Goal: Check status: Check status

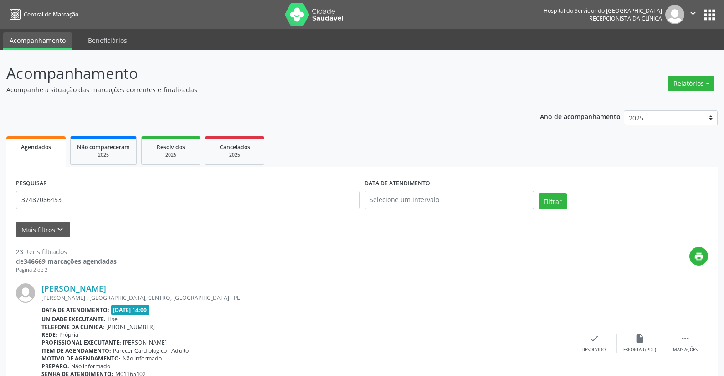
type input "37487086453"
click at [381, 194] on input "text" at bounding box center [450, 200] width 170 height 18
click at [432, 284] on span "13" at bounding box center [435, 284] width 18 height 18
type input "[DATE]"
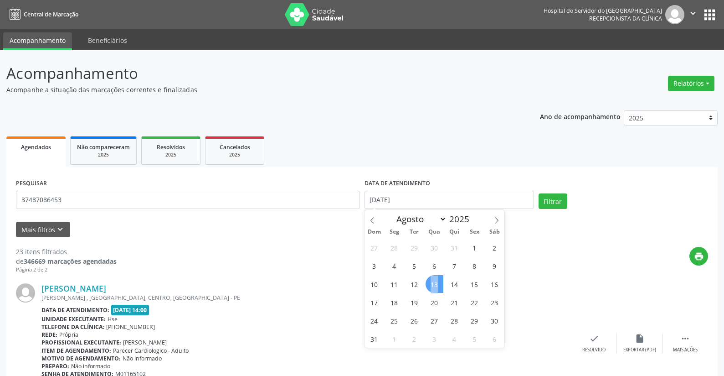
click at [432, 284] on span "13" at bounding box center [435, 284] width 18 height 18
select select "7"
drag, startPoint x: 406, startPoint y: 197, endPoint x: 338, endPoint y: 195, distance: 68.0
click at [340, 197] on div "PESQUISAR 37487086453 DATA DE ATENDIMENTO [DATE] Filtrar" at bounding box center [362, 195] width 697 height 39
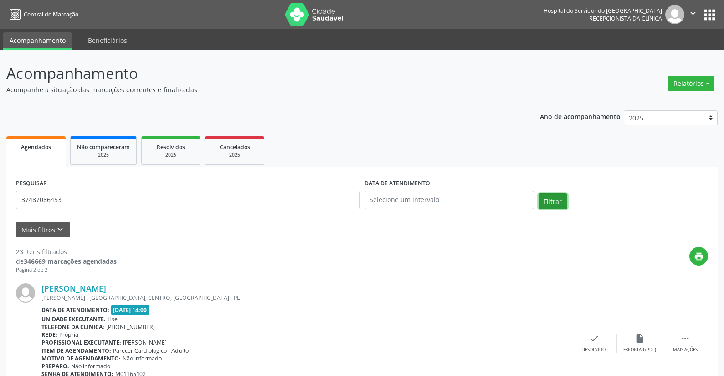
click at [548, 198] on button "Filtrar" at bounding box center [553, 201] width 29 height 16
click at [679, 81] on button "Relatórios" at bounding box center [691, 84] width 47 height 16
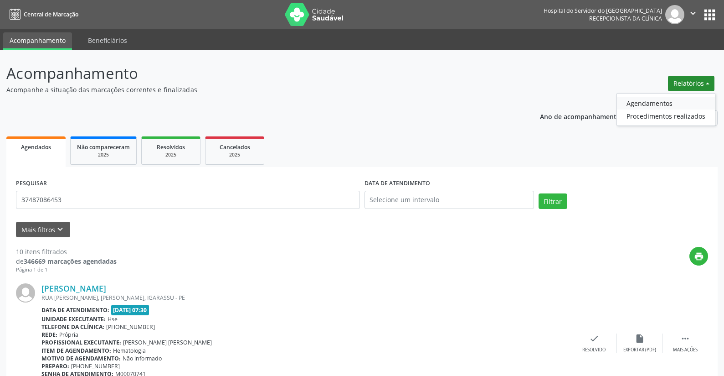
click at [657, 103] on link "Agendamentos" at bounding box center [666, 103] width 98 height 13
select select "7"
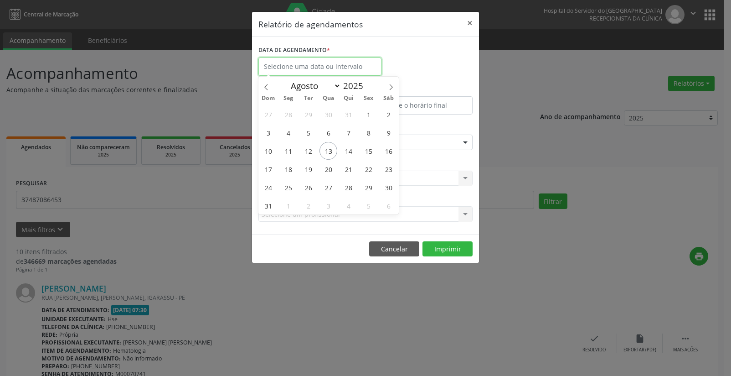
click at [323, 67] on input "text" at bounding box center [320, 66] width 123 height 18
click at [329, 150] on span "13" at bounding box center [329, 151] width 18 height 18
type input "[DATE]"
drag, startPoint x: 329, startPoint y: 150, endPoint x: 319, endPoint y: 112, distance: 39.3
click at [329, 148] on span "13" at bounding box center [329, 151] width 18 height 18
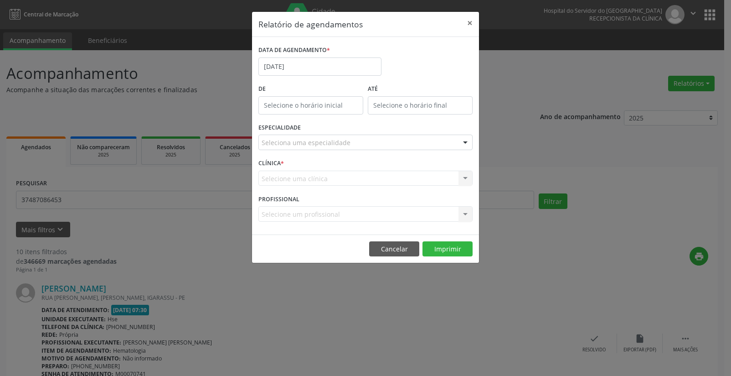
type input "12:00"
click at [315, 105] on input "12:00" at bounding box center [311, 105] width 105 height 18
drag, startPoint x: 306, startPoint y: 124, endPoint x: 299, endPoint y: 143, distance: 20.5
click at [305, 128] on input "12" at bounding box center [293, 125] width 69 height 18
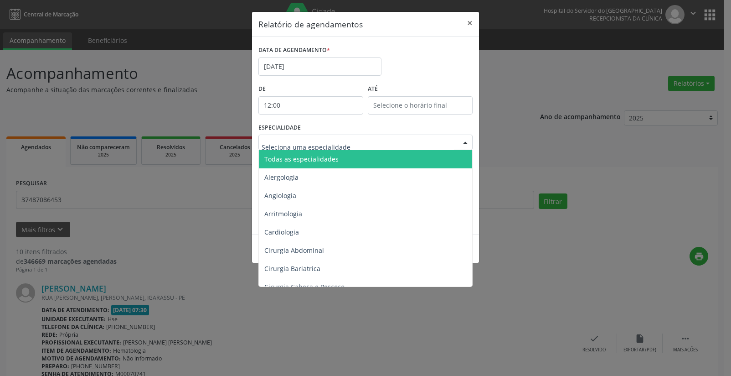
click at [295, 155] on span "Todas as especialidades" at bounding box center [301, 159] width 74 height 9
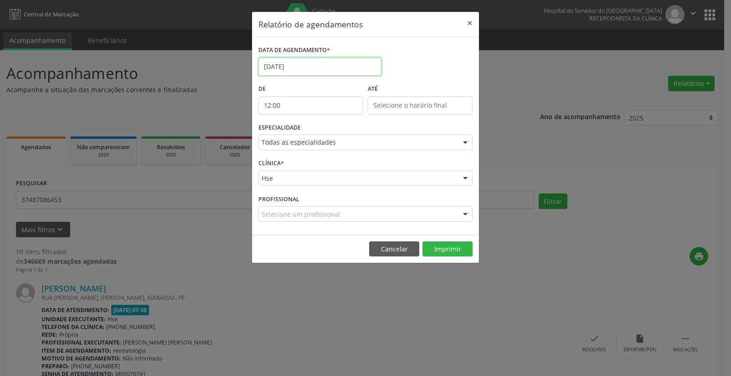
click at [290, 61] on input "[DATE]" at bounding box center [320, 66] width 123 height 18
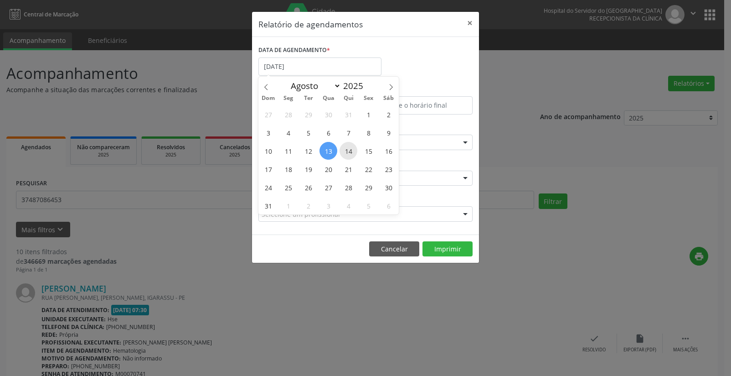
click at [350, 150] on span "14" at bounding box center [349, 151] width 18 height 18
type input "[DATE]"
click at [350, 150] on span "14" at bounding box center [349, 151] width 18 height 18
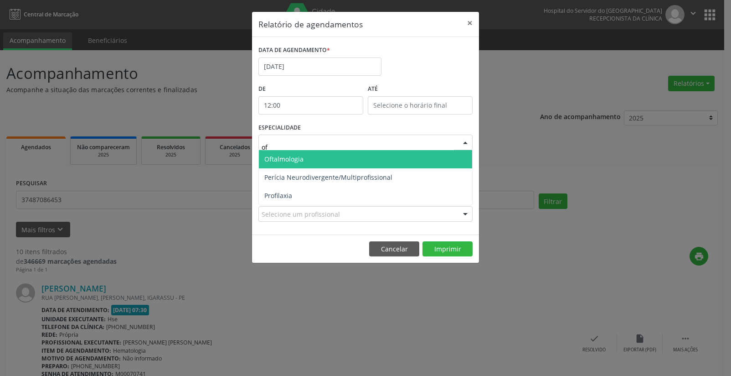
type input "oft"
click at [304, 156] on span "Oftalmologia" at bounding box center [365, 159] width 213 height 18
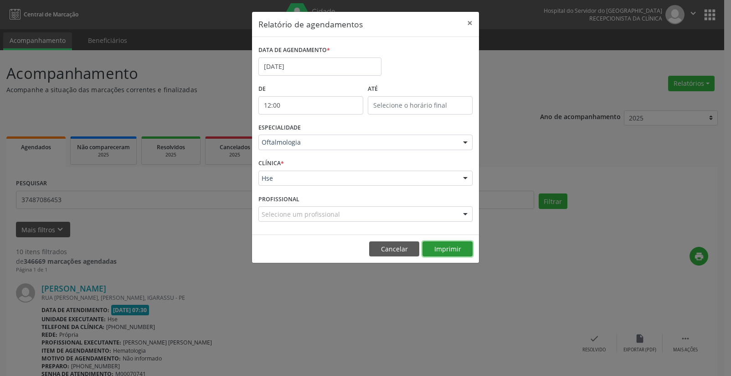
click at [446, 248] on button "Imprimir" at bounding box center [448, 249] width 50 height 16
click at [469, 23] on button "×" at bounding box center [470, 23] width 18 height 22
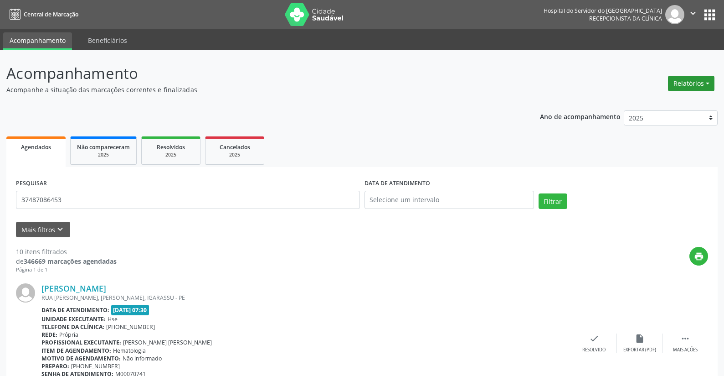
click at [684, 82] on button "Relatórios" at bounding box center [691, 84] width 47 height 16
click at [641, 102] on link "Agendamentos" at bounding box center [666, 103] width 98 height 13
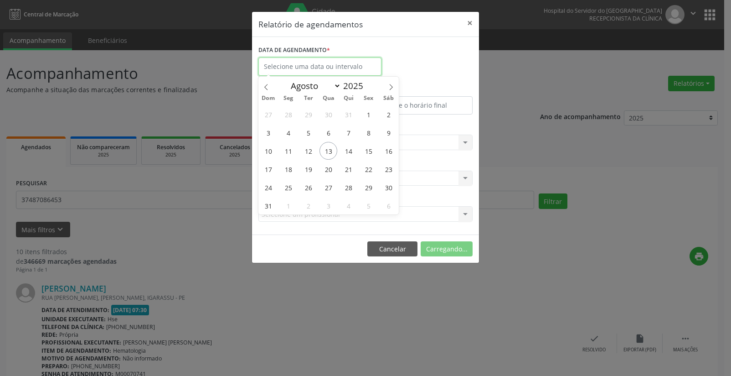
click at [313, 68] on input "text" at bounding box center [320, 66] width 123 height 18
click at [327, 148] on span "13" at bounding box center [329, 151] width 18 height 18
type input "[DATE]"
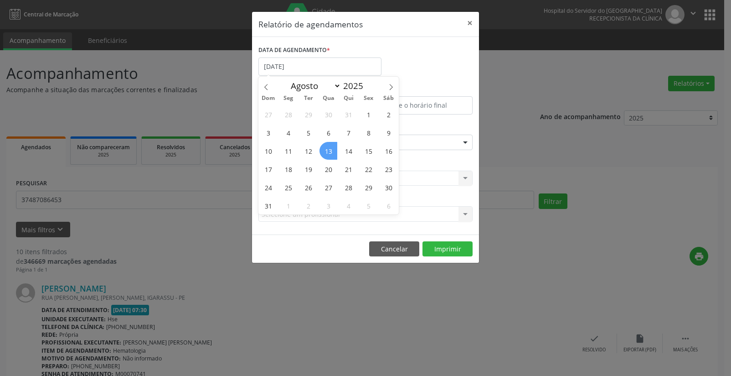
click at [327, 148] on span "13" at bounding box center [329, 151] width 18 height 18
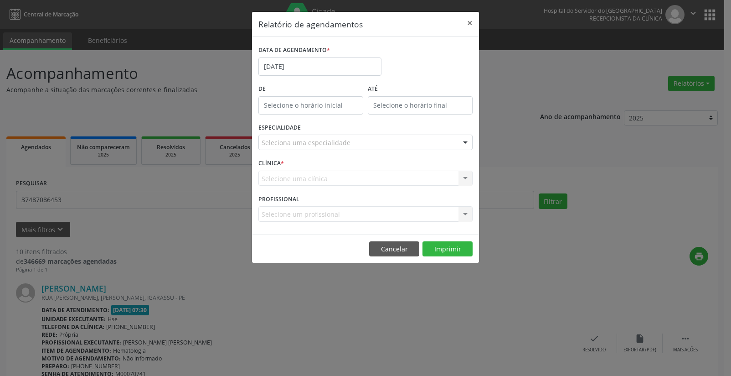
type input "12:00"
click at [318, 101] on input "12:00" at bounding box center [311, 105] width 105 height 18
drag, startPoint x: 314, startPoint y: 125, endPoint x: 300, endPoint y: 140, distance: 19.7
click at [311, 129] on input "12" at bounding box center [293, 125] width 69 height 18
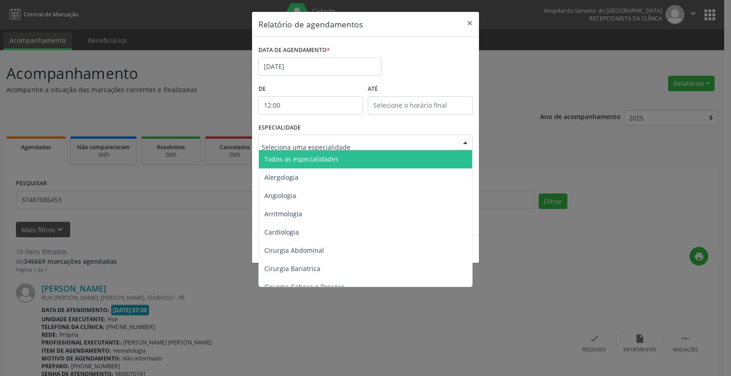
click at [304, 155] on span "Todas as especialidades" at bounding box center [301, 159] width 74 height 9
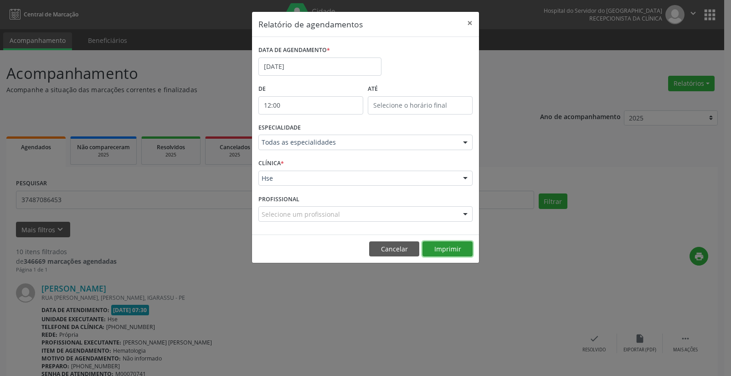
click at [437, 247] on button "Imprimir" at bounding box center [448, 249] width 50 height 16
click at [469, 23] on button "×" at bounding box center [470, 23] width 18 height 22
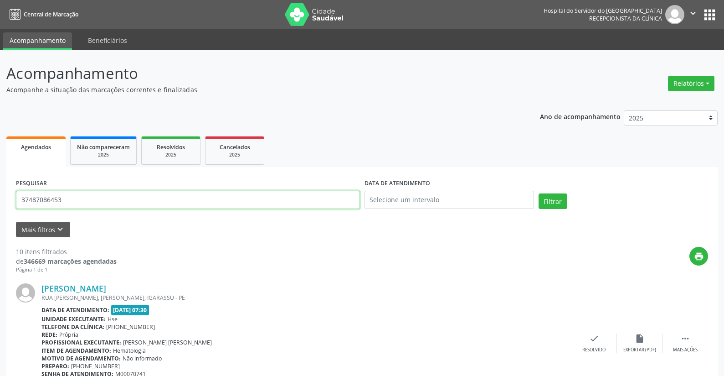
click at [76, 200] on input "37487086453" at bounding box center [188, 200] width 344 height 18
type input "3"
type input "33992096491"
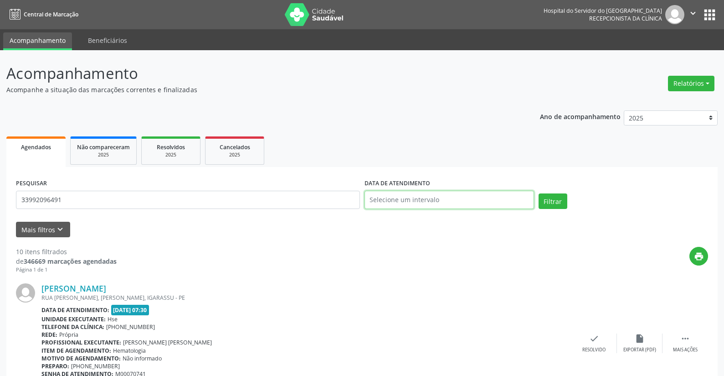
click at [394, 199] on input "text" at bounding box center [450, 200] width 170 height 18
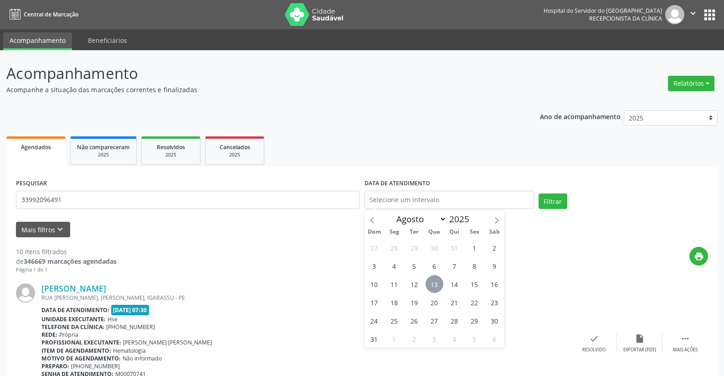
click at [429, 284] on span "13" at bounding box center [435, 284] width 18 height 18
type input "[DATE]"
click at [431, 282] on span "13" at bounding box center [435, 284] width 18 height 18
drag, startPoint x: 406, startPoint y: 194, endPoint x: 323, endPoint y: 203, distance: 83.0
click at [326, 205] on div "PESQUISAR 33992096491 DATA DE ATENDIMENTO [DATE] Filtrar" at bounding box center [362, 195] width 697 height 39
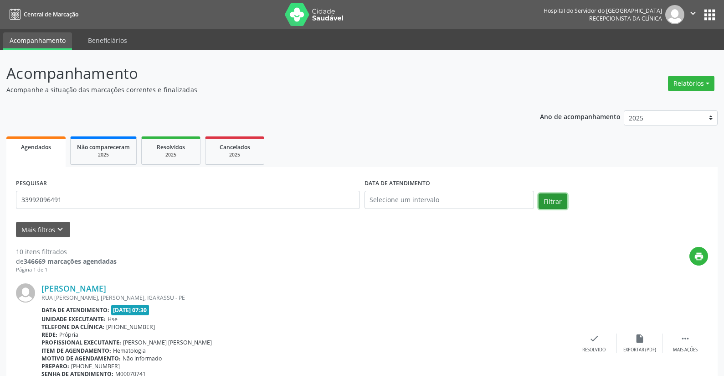
click at [553, 201] on button "Filtrar" at bounding box center [553, 201] width 29 height 16
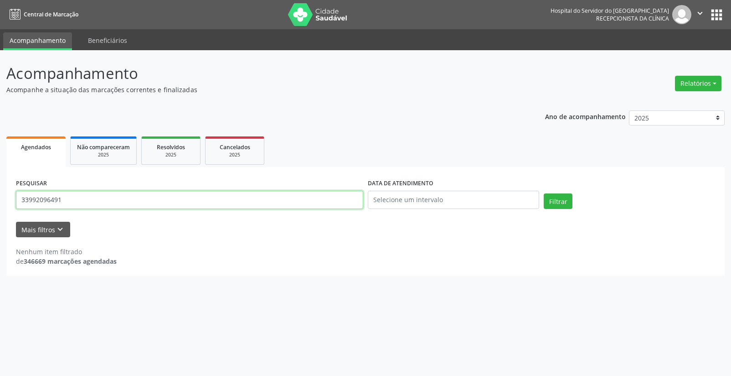
click at [99, 200] on input "33992096491" at bounding box center [189, 200] width 347 height 18
type input "3"
type input "[PERSON_NAME]"
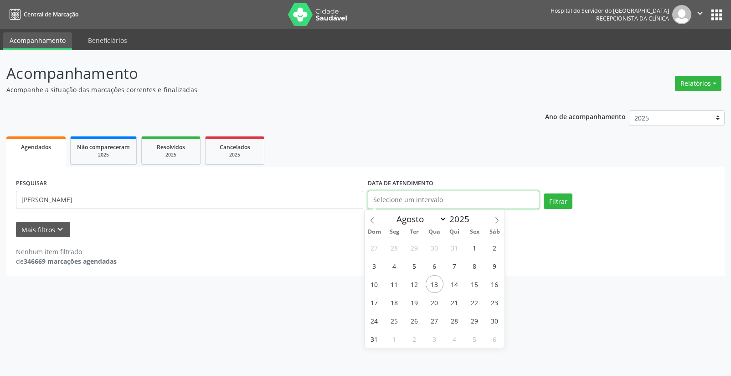
click at [378, 198] on input "text" at bounding box center [453, 200] width 171 height 18
click at [437, 283] on span "13" at bounding box center [435, 284] width 18 height 18
type input "[DATE]"
click at [437, 283] on span "13" at bounding box center [435, 284] width 18 height 18
select select "7"
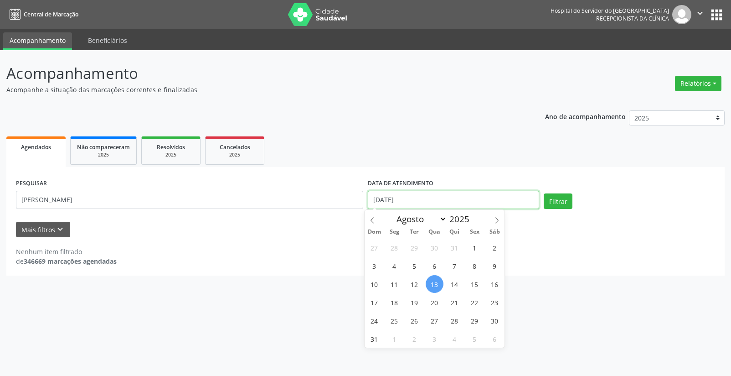
drag, startPoint x: 415, startPoint y: 197, endPoint x: 332, endPoint y: 201, distance: 83.1
click at [332, 201] on div "PESQUISAR [PERSON_NAME] DATA DE ATENDIMENTO [DATE] Filtrar" at bounding box center [366, 195] width 704 height 39
click at [560, 198] on button "Filtrar" at bounding box center [558, 201] width 29 height 16
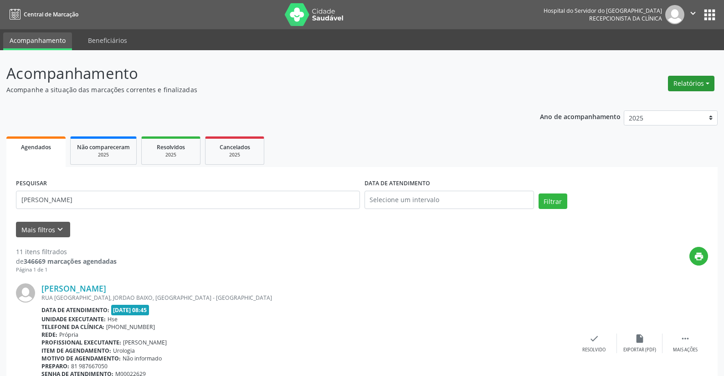
click at [679, 83] on button "Relatórios" at bounding box center [691, 84] width 47 height 16
click at [649, 101] on link "Agendamentos" at bounding box center [666, 103] width 98 height 13
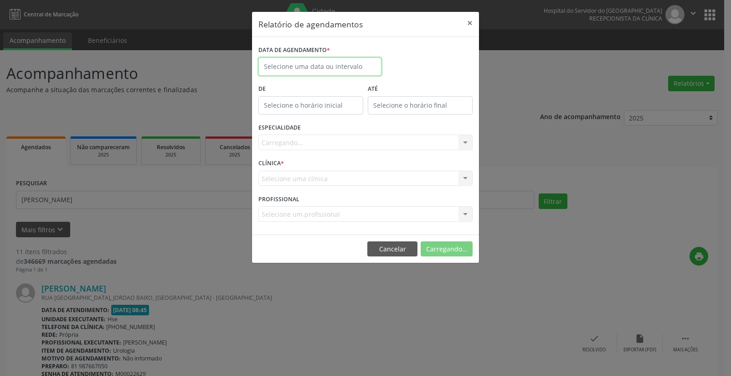
drag, startPoint x: 332, startPoint y: 65, endPoint x: 316, endPoint y: 77, distance: 20.0
click at [331, 65] on input "text" at bounding box center [320, 66] width 123 height 18
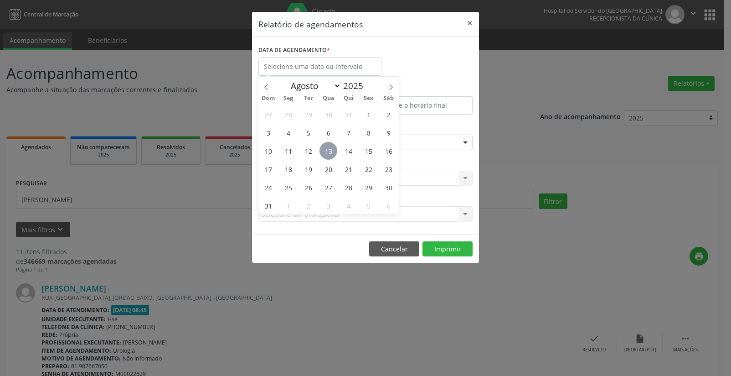
click at [330, 150] on span "13" at bounding box center [329, 151] width 18 height 18
type input "[DATE]"
click at [330, 150] on span "13" at bounding box center [329, 151] width 18 height 18
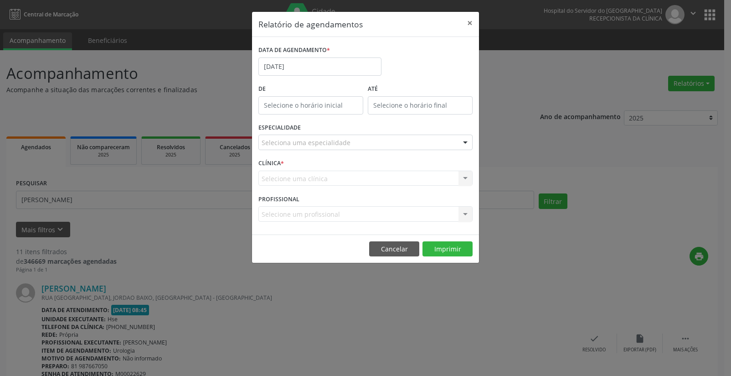
type input "12:00"
drag, startPoint x: 300, startPoint y: 104, endPoint x: 298, endPoint y: 124, distance: 19.7
click at [299, 106] on input "12:00" at bounding box center [311, 105] width 105 height 18
click at [298, 128] on input "12" at bounding box center [293, 125] width 69 height 18
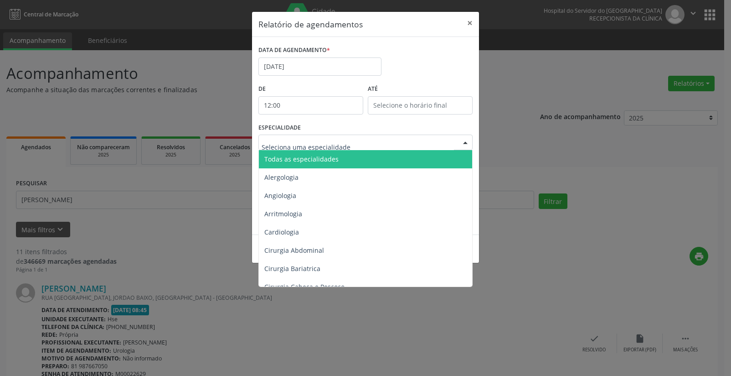
click at [311, 154] on span "Todas as especialidades" at bounding box center [366, 159] width 215 height 18
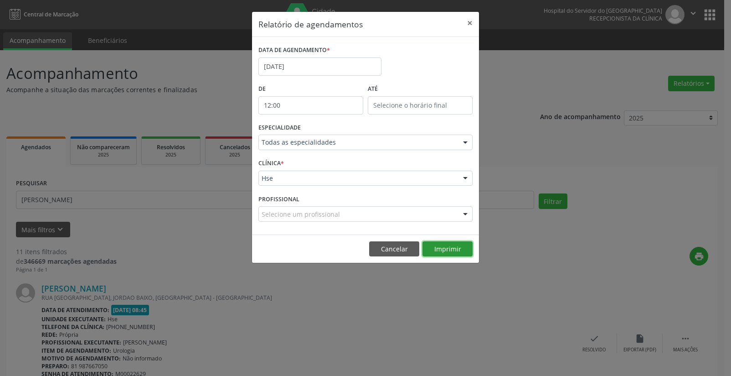
click at [447, 247] on button "Imprimir" at bounding box center [448, 249] width 50 height 16
click at [439, 248] on button "Imprimir" at bounding box center [448, 249] width 50 height 16
click at [469, 22] on button "×" at bounding box center [470, 23] width 18 height 22
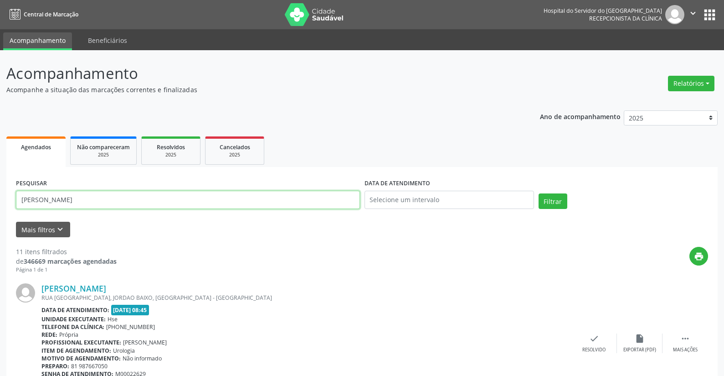
click at [109, 197] on input "[PERSON_NAME]" at bounding box center [188, 200] width 344 height 18
type input "jose30651786487"
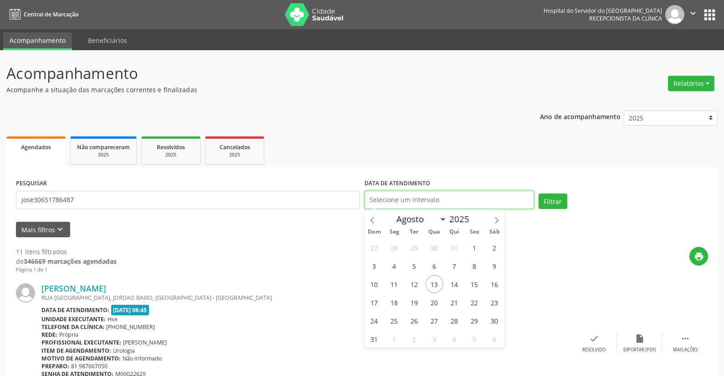
click at [379, 200] on input "text" at bounding box center [450, 200] width 170 height 18
click at [436, 282] on span "13" at bounding box center [435, 284] width 18 height 18
type input "[DATE]"
click at [435, 282] on span "13" at bounding box center [435, 284] width 18 height 18
drag, startPoint x: 387, startPoint y: 197, endPoint x: 348, endPoint y: 197, distance: 38.8
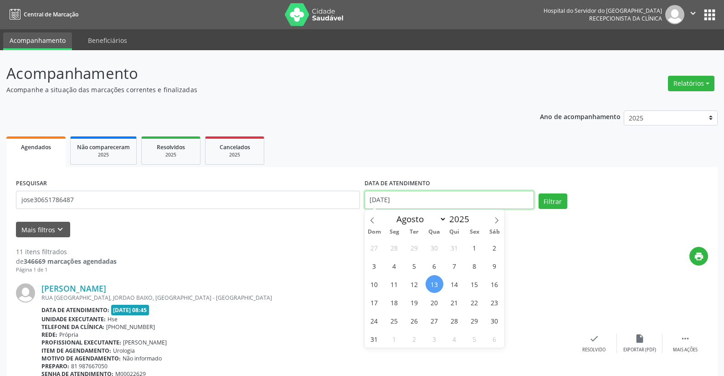
click at [348, 197] on div "PESQUISAR jose30651786487 DATA DE ATENDIMENTO [DATE] Filtrar" at bounding box center [362, 195] width 697 height 39
click at [550, 197] on button "Filtrar" at bounding box center [553, 201] width 29 height 16
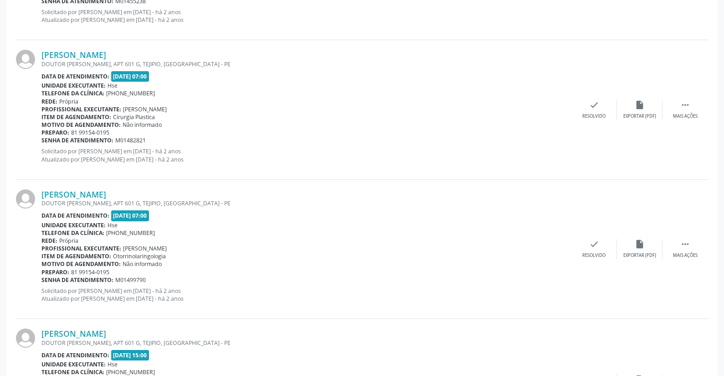
scroll to position [513, 0]
